Goal: Check status: Check status

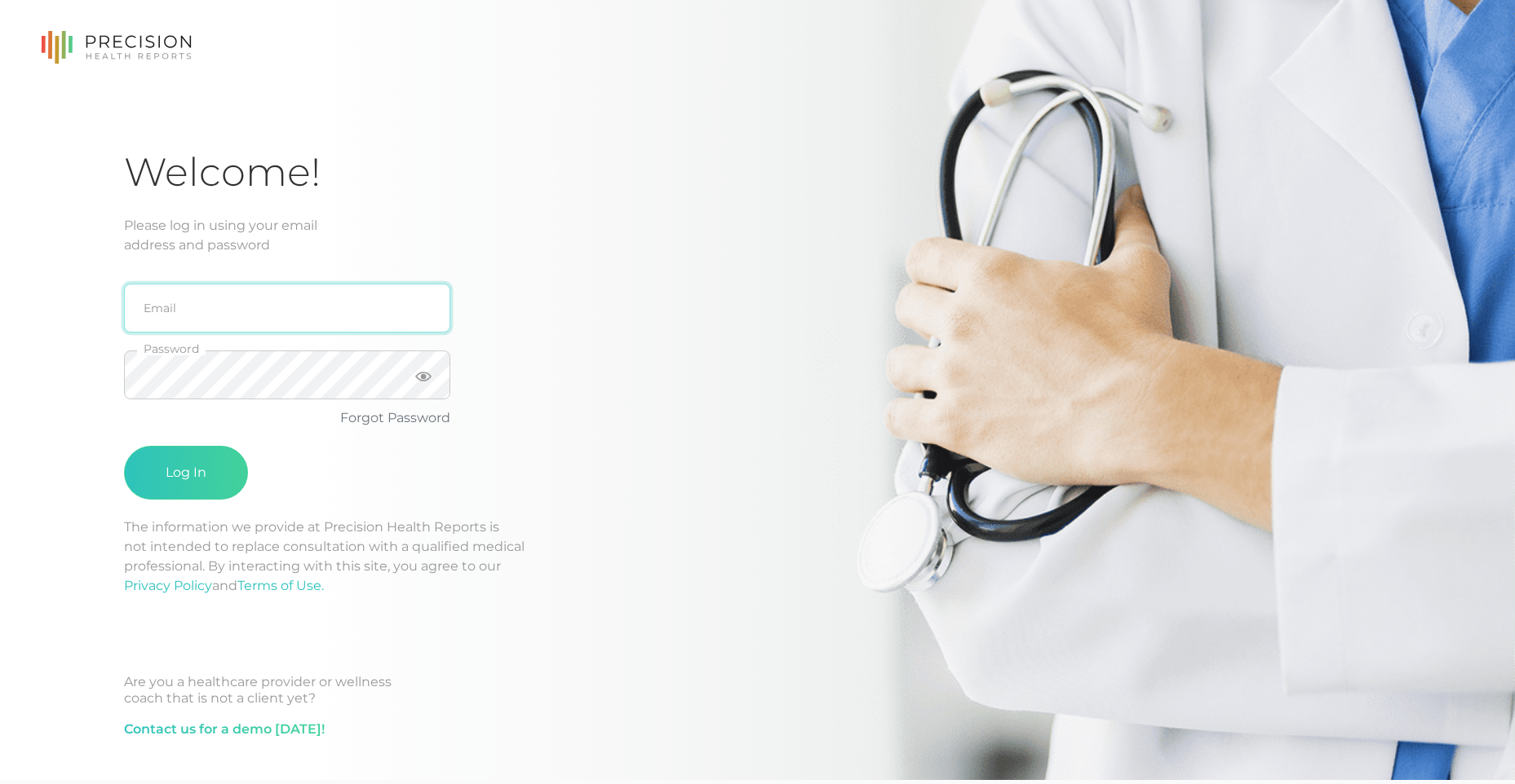
click at [318, 314] on input "email" at bounding box center [287, 308] width 326 height 49
type input "[EMAIL_ADDRESS][DOMAIN_NAME]"
click at [124, 446] on button "Log In" at bounding box center [185, 472] width 124 height 54
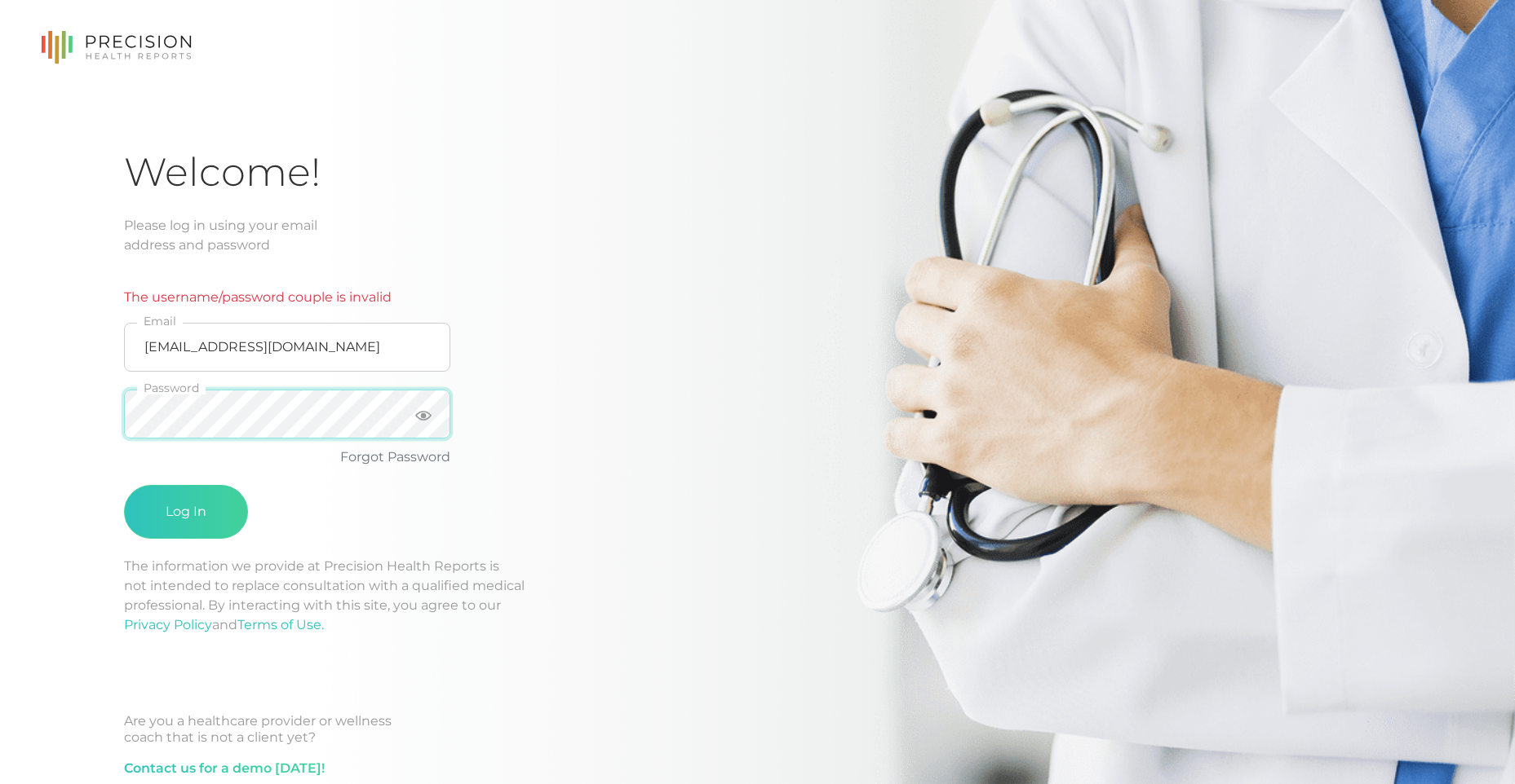
click at [35, 420] on div "Welcome! Please log in using your email address and password The username/passw…" at bounding box center [758, 409] width 1515 height 819
click at [124, 485] on button "Log In" at bounding box center [185, 512] width 124 height 54
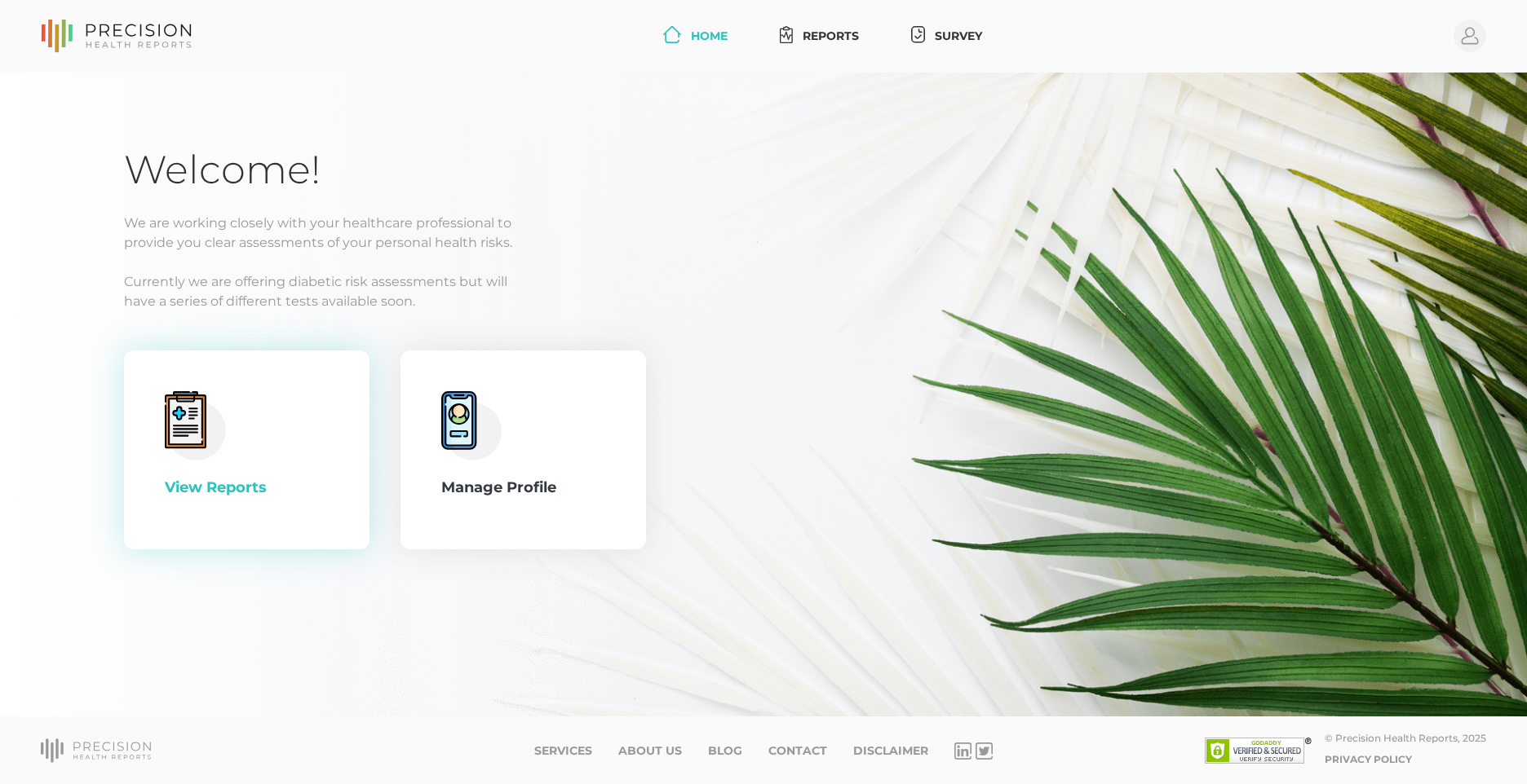
click at [232, 492] on div "View Reports" at bounding box center [246, 487] width 164 height 22
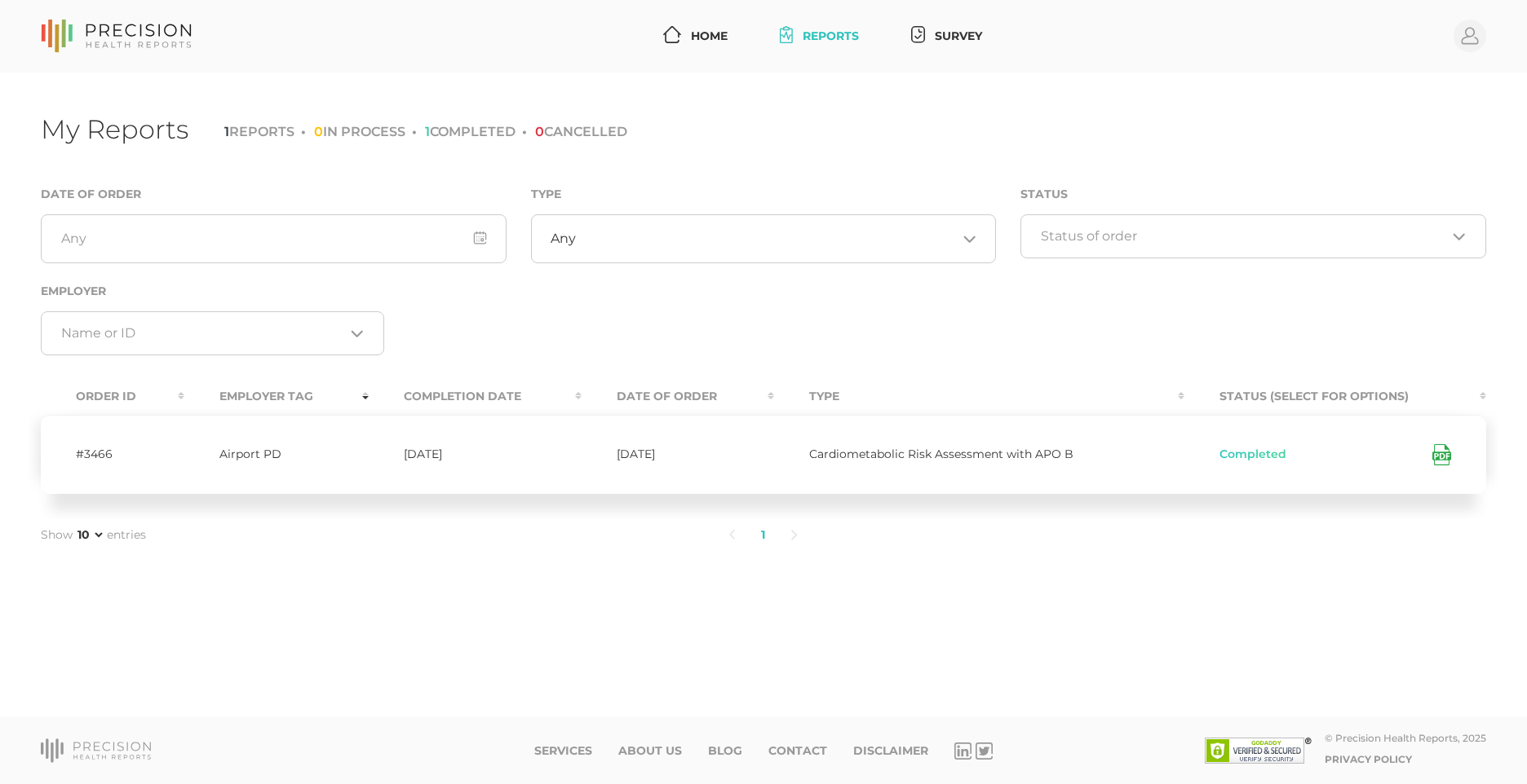
click at [1443, 451] on icon at bounding box center [1442, 455] width 19 height 21
